Goal: Information Seeking & Learning: Find specific fact

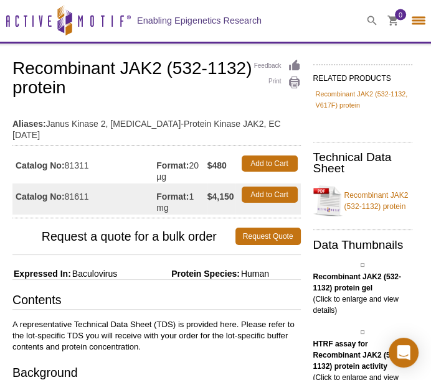
select select "[GEOGRAPHIC_DATA]"
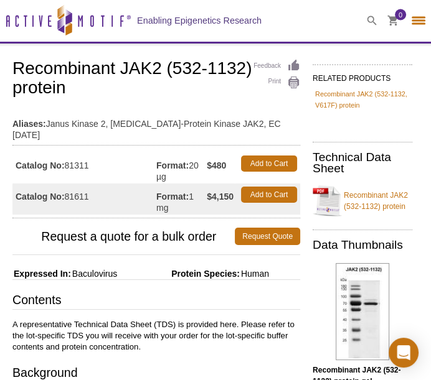
click at [379, 22] on span at bounding box center [371, 21] width 31 height 42
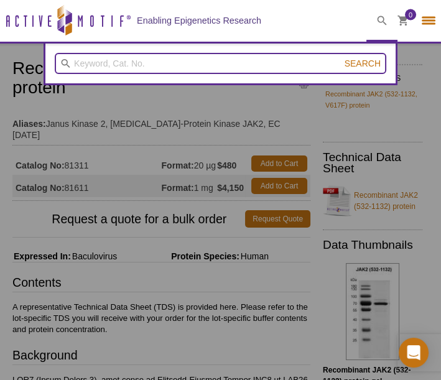
click at [252, 65] on input "search" at bounding box center [221, 63] width 332 height 21
paste input "Pleiotrophin"
type input "Pleiotrophin"
click at [341, 58] on button "Search" at bounding box center [363, 63] width 44 height 11
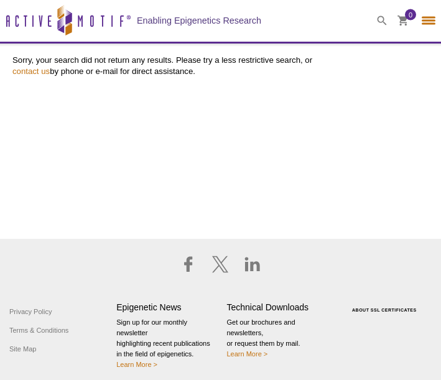
select select "[GEOGRAPHIC_DATA]"
click at [383, 26] on icon at bounding box center [382, 21] width 10 height 10
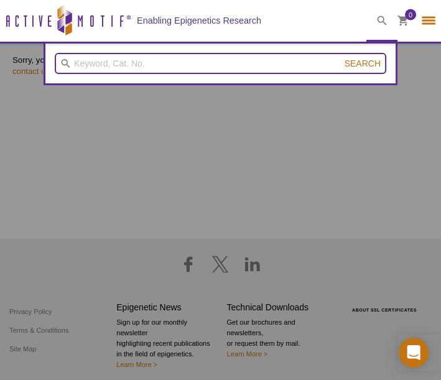
click at [132, 62] on input "search" at bounding box center [221, 63] width 332 height 21
paste input "Pleiotrophin"
type input "Pleiotrophin"
click at [341, 58] on button "Search" at bounding box center [363, 63] width 44 height 11
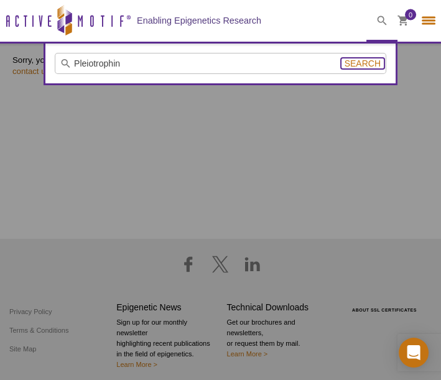
click at [374, 67] on span "Search" at bounding box center [363, 64] width 36 height 10
click at [371, 66] on span "Search" at bounding box center [363, 64] width 36 height 10
click at [375, 65] on span "Search" at bounding box center [363, 64] width 36 height 10
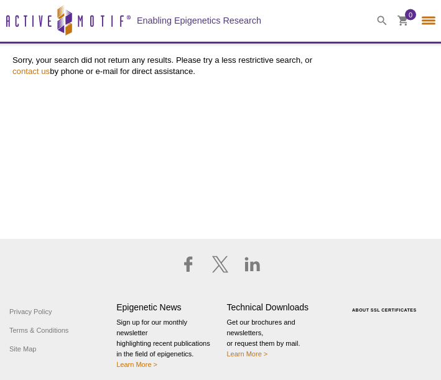
select select "[GEOGRAPHIC_DATA]"
click at [387, 19] on icon at bounding box center [382, 21] width 10 height 10
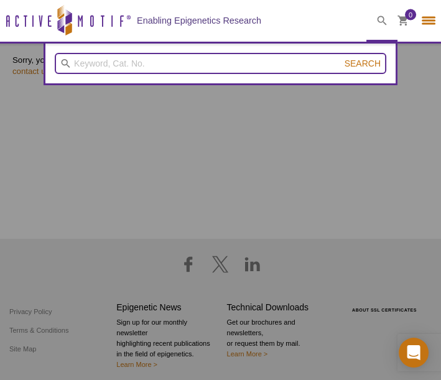
click at [229, 65] on input "search" at bounding box center [221, 63] width 332 height 21
type input "ptn"
click at [341, 58] on button "Search" at bounding box center [363, 63] width 44 height 11
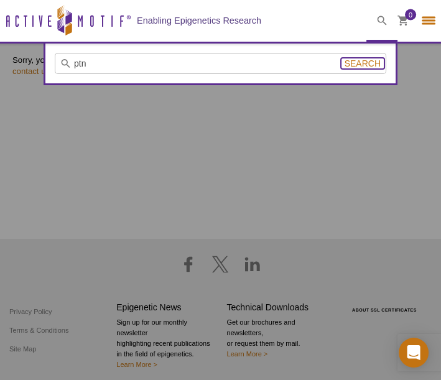
click at [364, 61] on span "Search" at bounding box center [363, 64] width 36 height 10
click at [354, 67] on button "Search" at bounding box center [363, 63] width 44 height 11
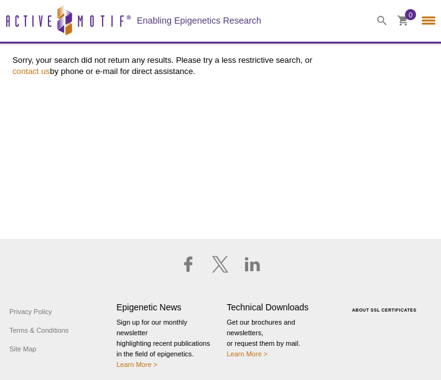
select select "[GEOGRAPHIC_DATA]"
click at [379, 26] on span at bounding box center [382, 21] width 31 height 42
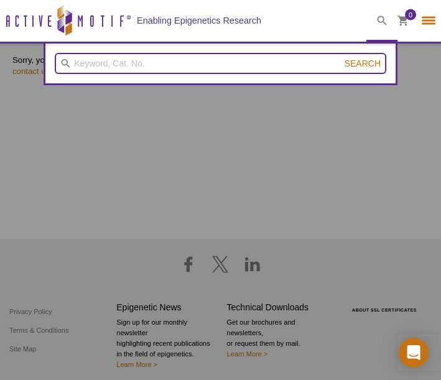
click at [302, 70] on input "search" at bounding box center [221, 63] width 332 height 21
type input "jak1"
click at [341, 58] on button "Search" at bounding box center [363, 63] width 44 height 11
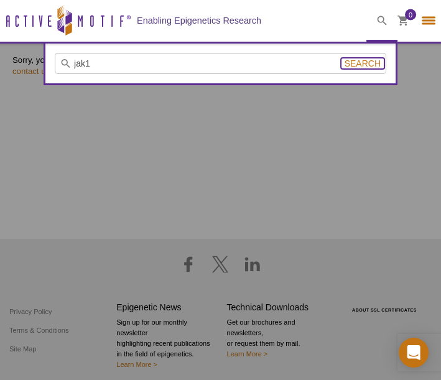
click at [358, 59] on span "Search" at bounding box center [363, 64] width 36 height 10
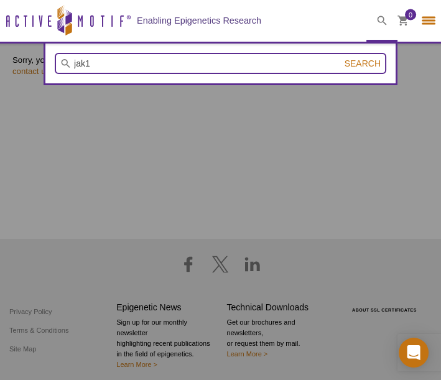
click at [362, 71] on input "jak1" at bounding box center [221, 63] width 332 height 21
click at [366, 56] on input "jak1" at bounding box center [221, 63] width 332 height 21
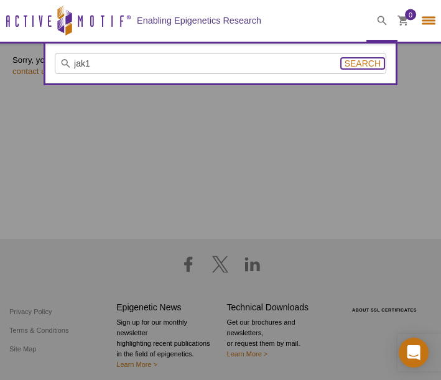
click at [357, 61] on span "Search" at bounding box center [363, 64] width 36 height 10
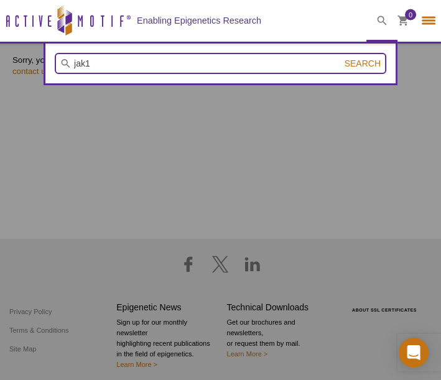
click at [232, 61] on input "jak1" at bounding box center [221, 63] width 332 height 21
click at [341, 58] on button "Search" at bounding box center [363, 63] width 44 height 11
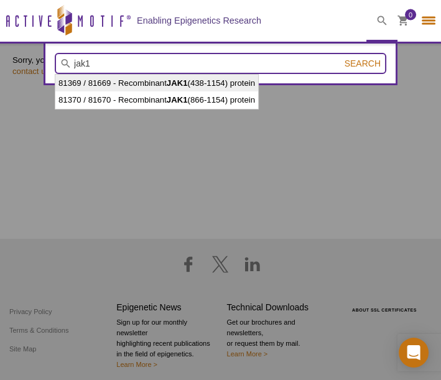
click at [274, 53] on input "jak1" at bounding box center [221, 63] width 332 height 21
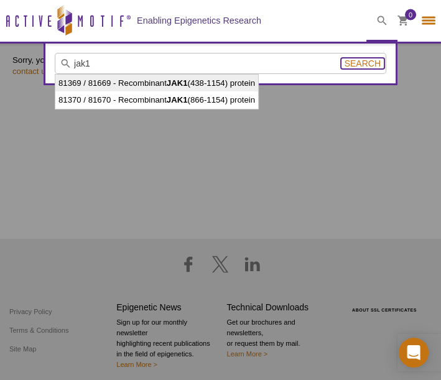
click at [368, 63] on span "Search" at bounding box center [363, 64] width 36 height 10
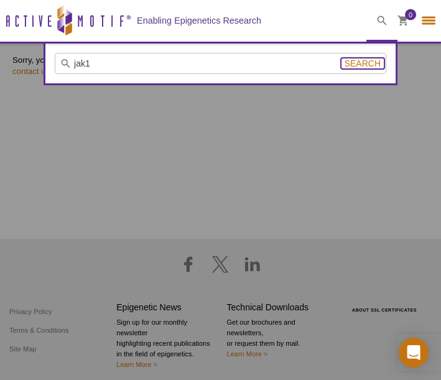
drag, startPoint x: 368, startPoint y: 63, endPoint x: 354, endPoint y: 57, distance: 16.0
click at [354, 58] on button "Search" at bounding box center [363, 63] width 44 height 11
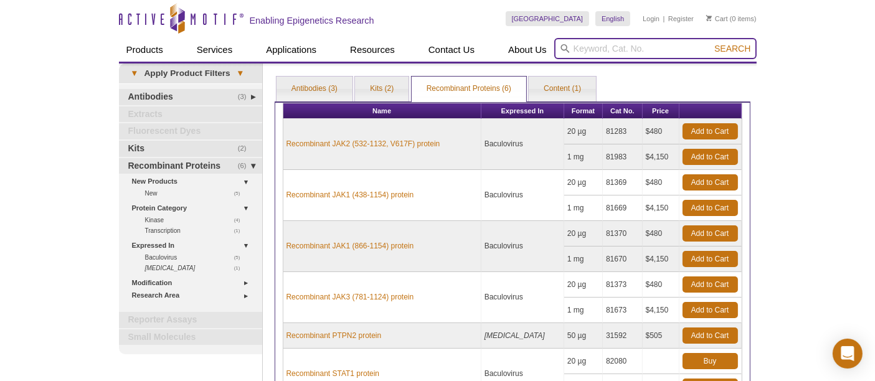
click at [651, 49] on input "search" at bounding box center [655, 48] width 202 height 21
paste input "Pleiotrophin"
type input "Pleiotrophin"
click at [710, 43] on button "Search" at bounding box center [732, 48] width 44 height 11
